Goal: Information Seeking & Learning: Check status

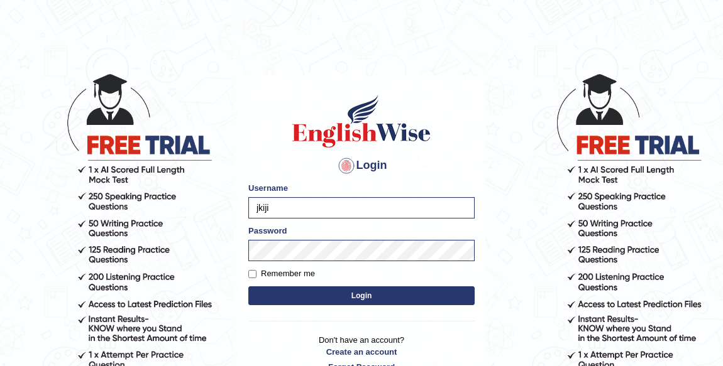
click at [363, 220] on form "Please fix the following errors: Username jkiji Password Remember me Login" at bounding box center [361, 245] width 226 height 126
click at [357, 198] on input "jkiji" at bounding box center [361, 207] width 226 height 21
click at [359, 297] on button "Login" at bounding box center [361, 295] width 226 height 19
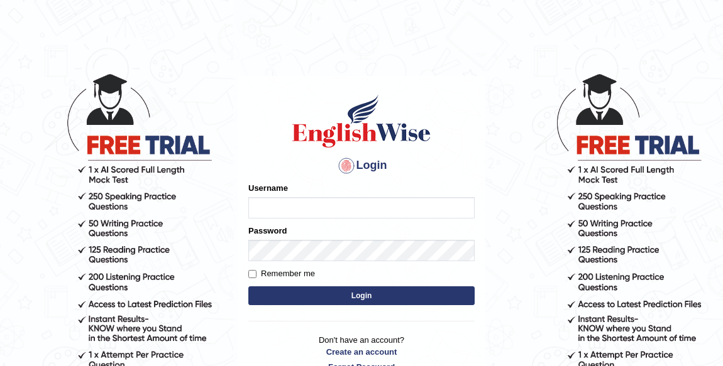
type input "jkiji"
click at [330, 287] on button "Login" at bounding box center [361, 295] width 226 height 19
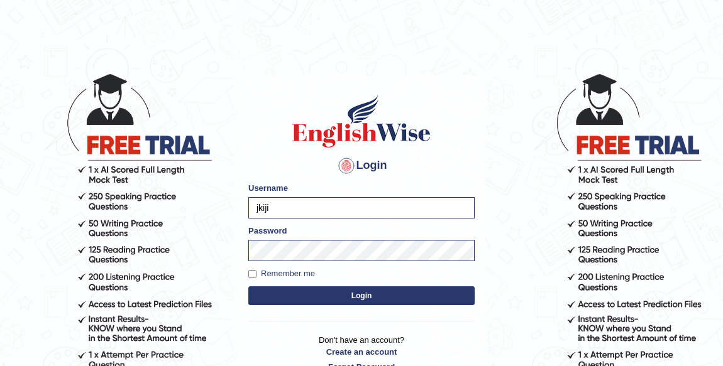
click at [352, 290] on button "Login" at bounding box center [361, 295] width 226 height 19
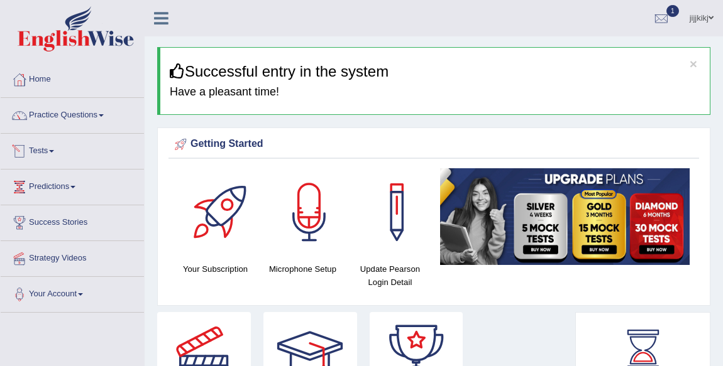
click at [44, 153] on link "Tests" at bounding box center [72, 149] width 143 height 31
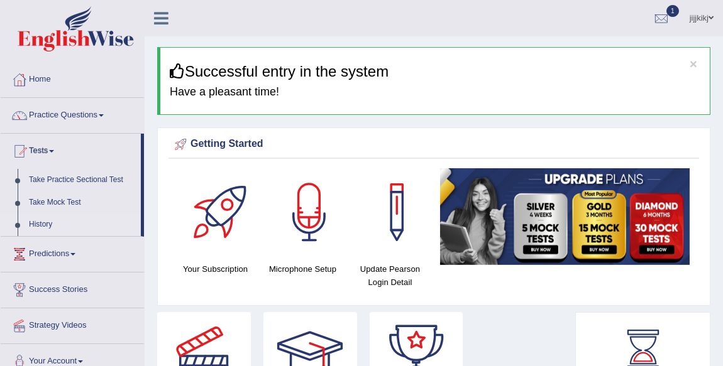
click at [40, 227] on link "History" at bounding box center [81, 225] width 117 height 23
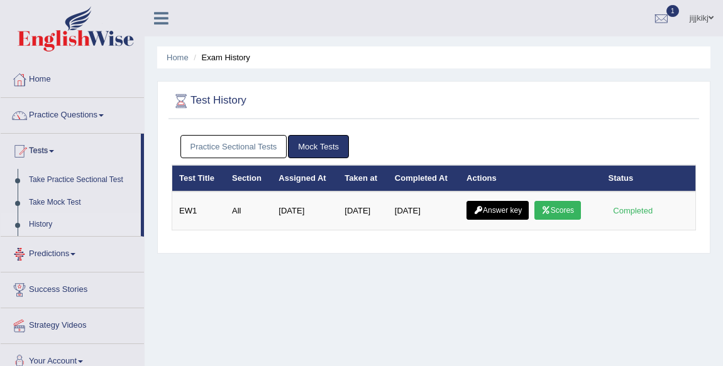
click at [263, 149] on link "Practice Sectional Tests" at bounding box center [233, 146] width 107 height 23
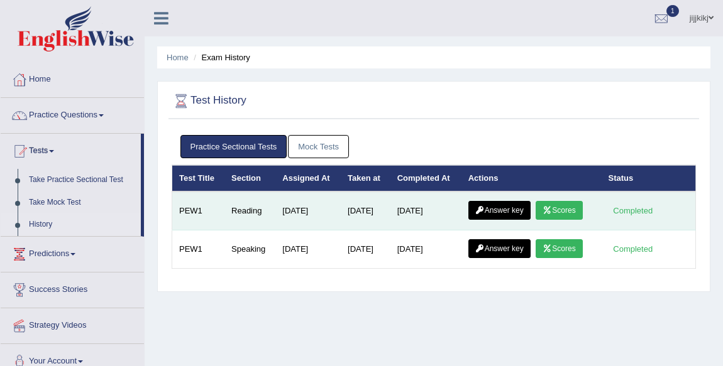
click at [582, 209] on link "Scores" at bounding box center [558, 210] width 46 height 19
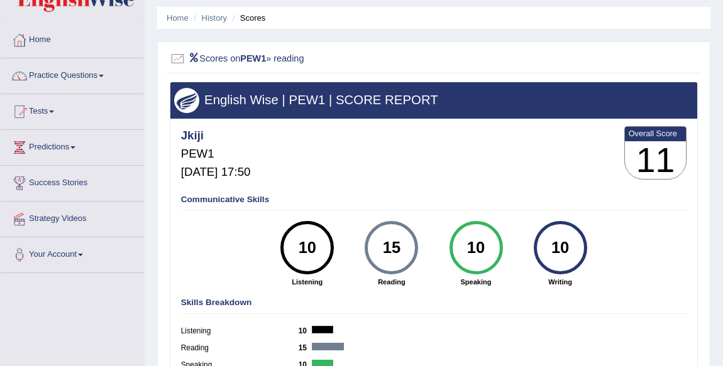
scroll to position [57, 0]
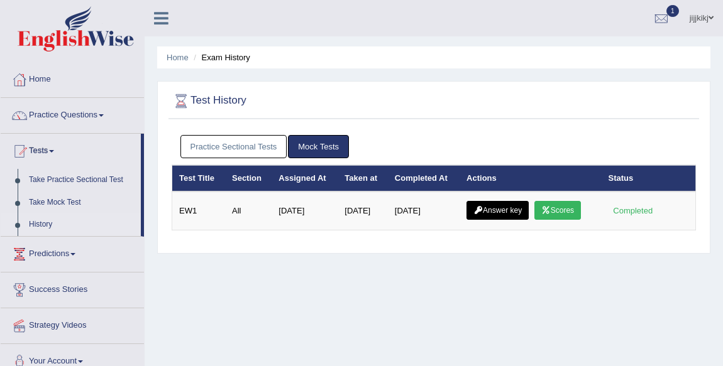
click at [232, 144] on link "Practice Sectional Tests" at bounding box center [233, 146] width 107 height 23
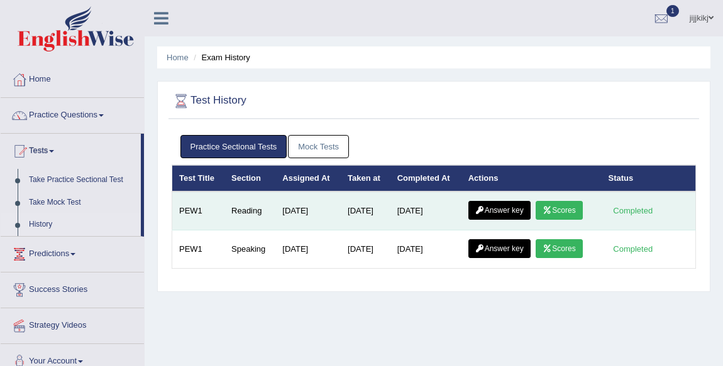
click at [513, 204] on link "Answer key" at bounding box center [499, 210] width 62 height 19
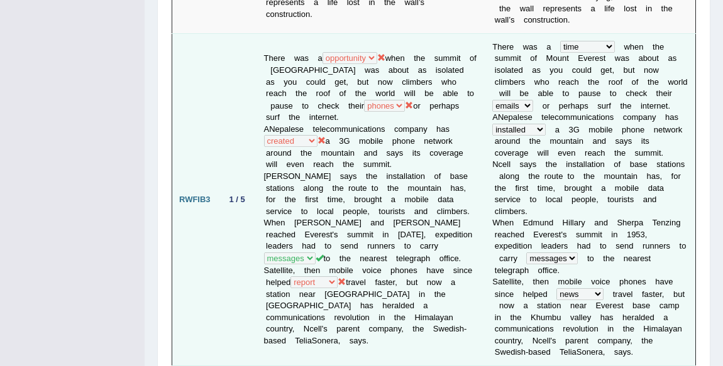
scroll to position [836, 0]
